Goal: Check status: Check status

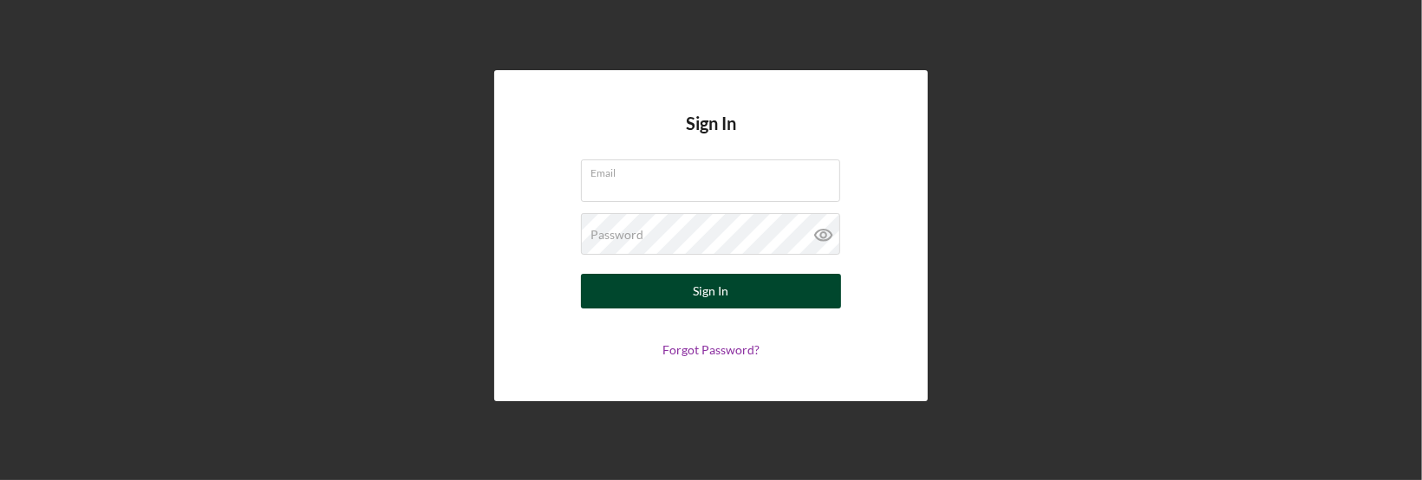
type input "[EMAIL_ADDRESS][DOMAIN_NAME]"
click at [722, 294] on div "Sign In" at bounding box center [712, 291] width 36 height 35
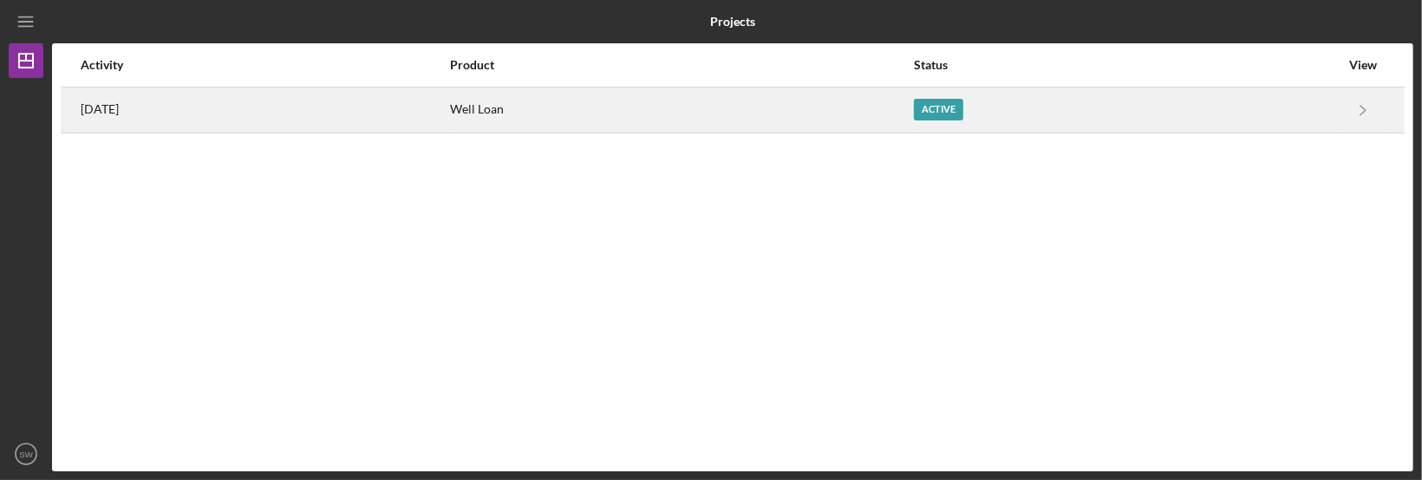
click at [126, 97] on div "[DATE]" at bounding box center [265, 109] width 368 height 43
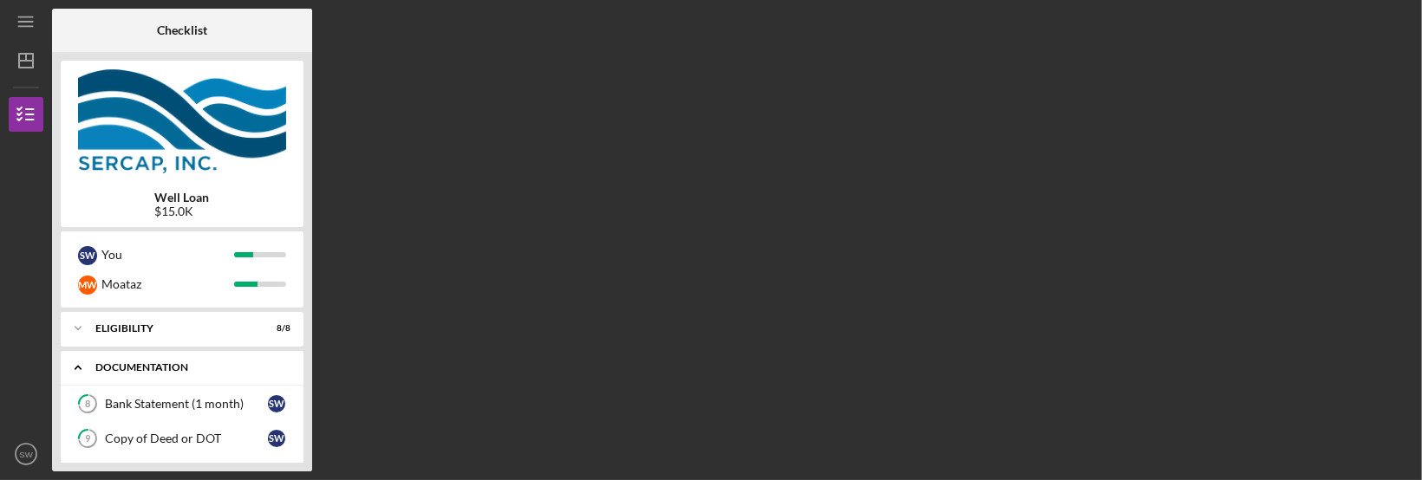
scroll to position [516, 0]
